Goal: Information Seeking & Learning: Learn about a topic

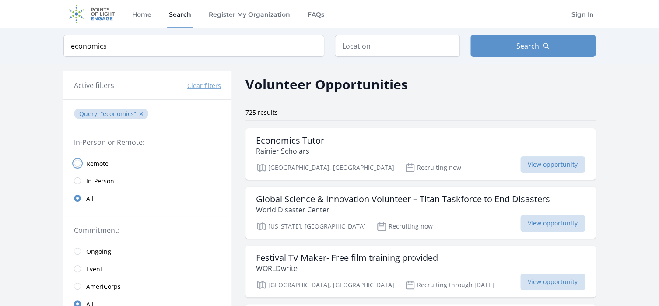
click at [76, 163] on input "radio" at bounding box center [77, 163] width 7 height 7
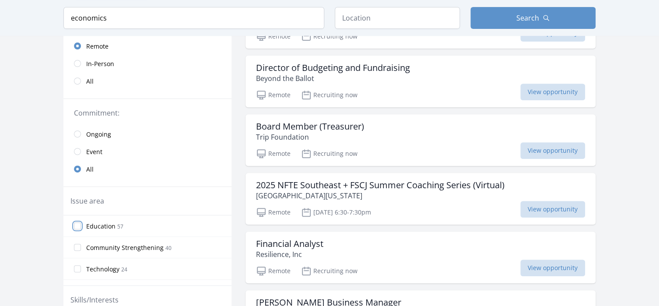
click at [76, 222] on input "Education 57" at bounding box center [77, 225] width 7 height 7
click at [81, 238] on label "Community Strengthening 40" at bounding box center [147, 246] width 168 height 17
click at [81, 244] on input "Community Strengthening 40" at bounding box center [77, 247] width 7 height 7
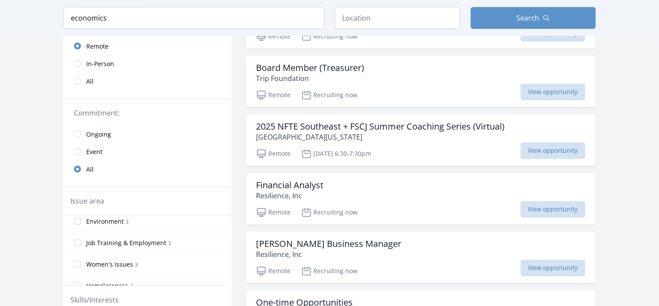
scroll to position [262, 0]
click at [79, 281] on input "Women's Issues 3" at bounding box center [77, 284] width 7 height 7
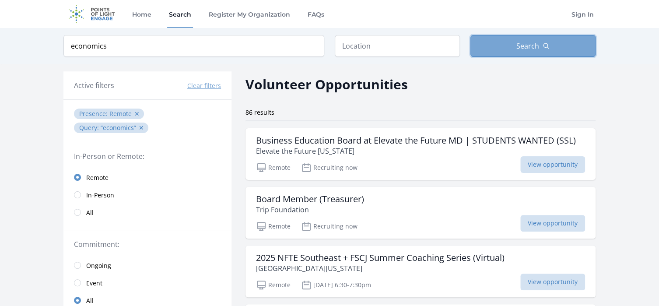
click at [504, 47] on button "Search" at bounding box center [532, 46] width 125 height 22
click at [535, 47] on span "Search" at bounding box center [527, 46] width 23 height 10
click at [380, 45] on input "text" at bounding box center [397, 46] width 125 height 22
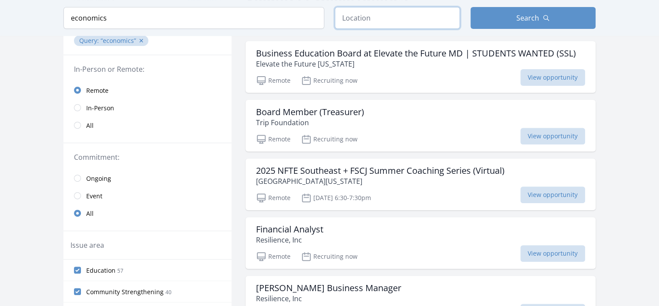
scroll to position [87, 0]
click at [79, 174] on input "radio" at bounding box center [77, 177] width 7 height 7
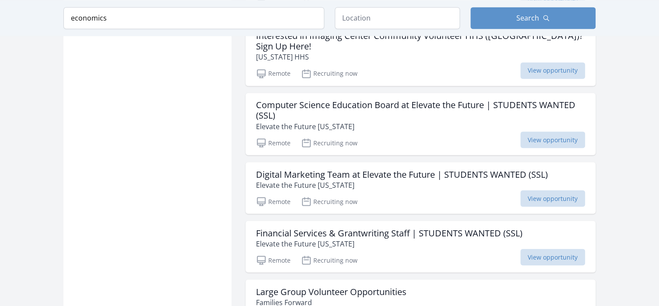
scroll to position [700, 0]
